Goal: Find contact information: Find contact information

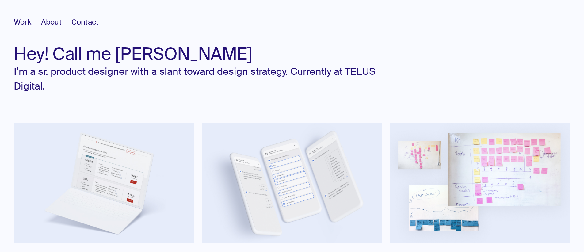
click at [18, 20] on span "Work" at bounding box center [22, 22] width 17 height 10
click at [55, 21] on span "About" at bounding box center [51, 22] width 21 height 10
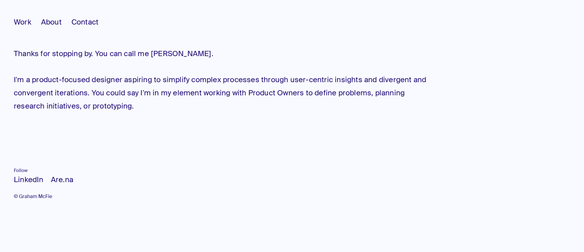
click at [77, 23] on span "Contact" at bounding box center [84, 22] width 27 height 10
